Goal: Book appointment/travel/reservation

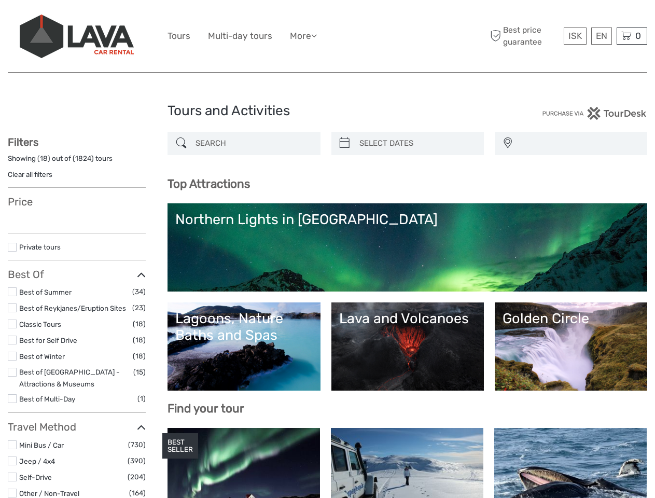
select select
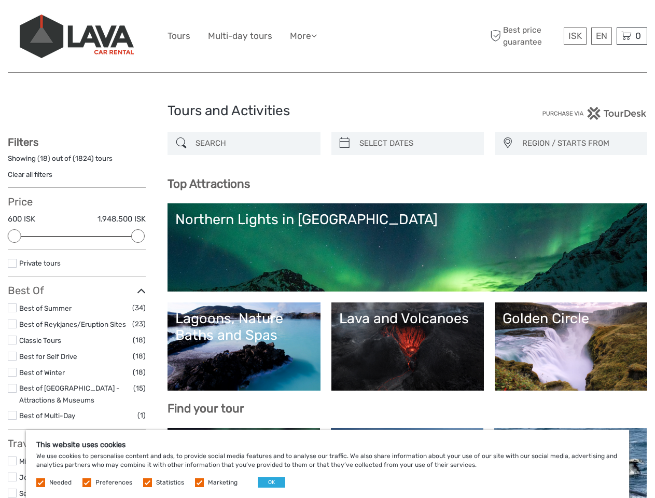
click at [327, 36] on ul "Tours Multi-day tours More Food & drink Travel Articles Back to [GEOGRAPHIC_DAT…" at bounding box center [250, 36] width 165 height 15
click at [304, 36] on link "More" at bounding box center [303, 36] width 27 height 15
click at [317, 35] on icon at bounding box center [314, 35] width 6 height 9
click at [575, 36] on span "ISK" at bounding box center [574, 36] width 13 height 10
click at [601, 36] on div "EN English Español Deutsch" at bounding box center [601, 35] width 21 height 17
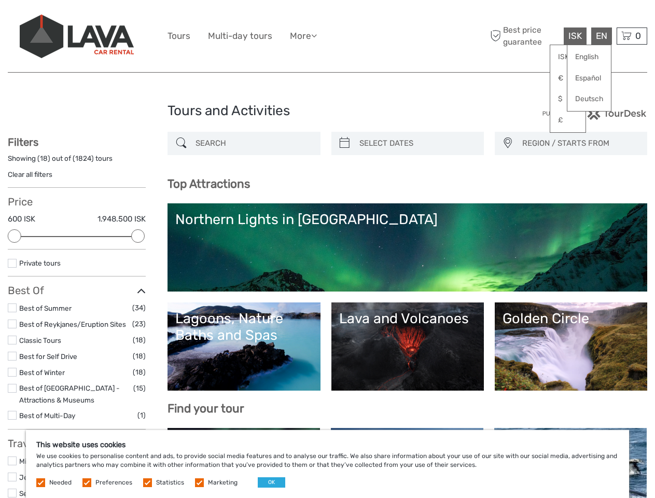
click at [632, 36] on div "0 Items Total 0 ISK Checkout The shopping cart is empty." at bounding box center [632, 35] width 31 height 17
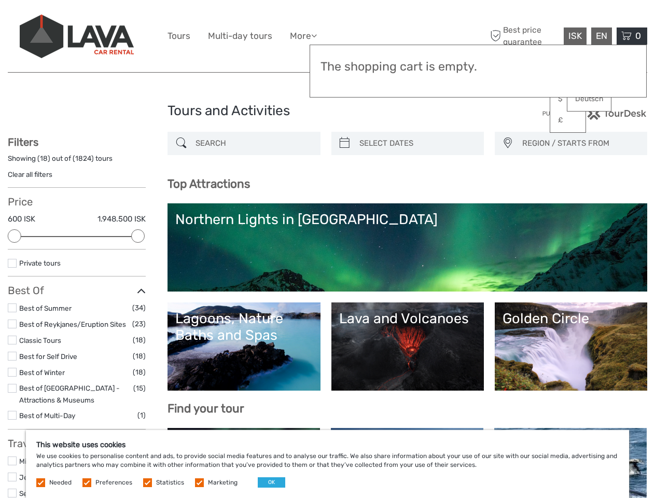
click at [15, 236] on div at bounding box center [14, 235] width 13 height 13
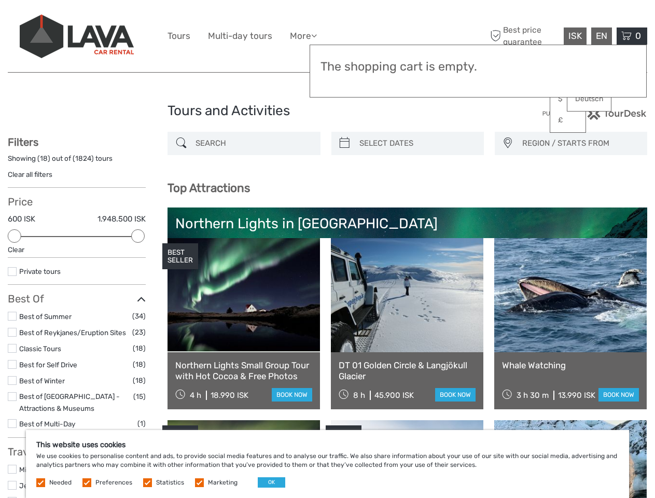
click at [138, 293] on icon at bounding box center [141, 300] width 9 height 14
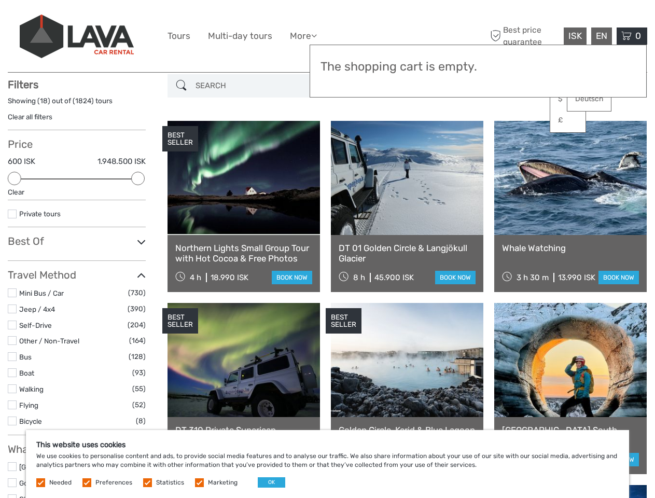
click at [344, 143] on link at bounding box center [407, 178] width 152 height 114
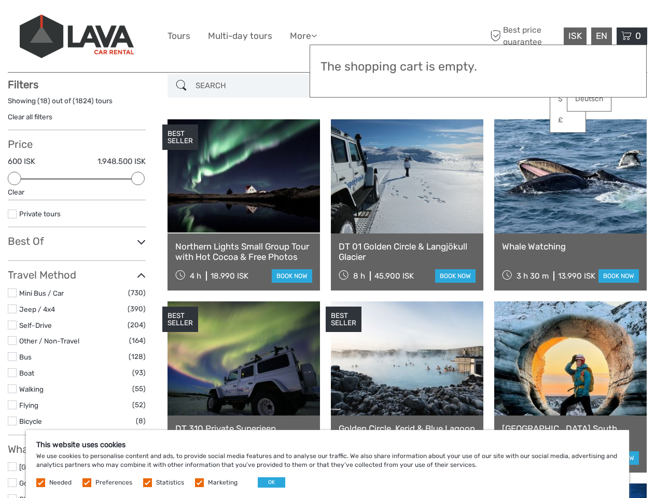
click at [416, 143] on link at bounding box center [407, 176] width 152 height 114
